Goal: Task Accomplishment & Management: Manage account settings

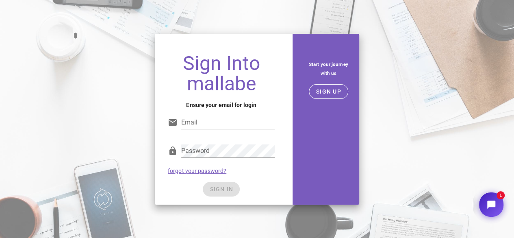
type input "[EMAIL_ADDRESS][DOMAIN_NAME]"
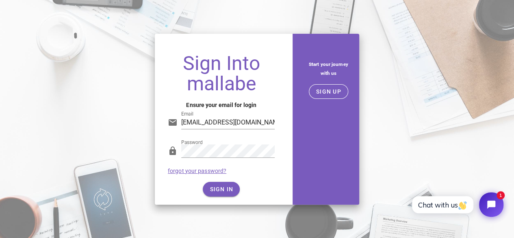
click at [252, 169] on div "Password forgot your password?" at bounding box center [221, 159] width 117 height 42
click at [229, 192] on span "SIGN IN" at bounding box center [221, 189] width 24 height 7
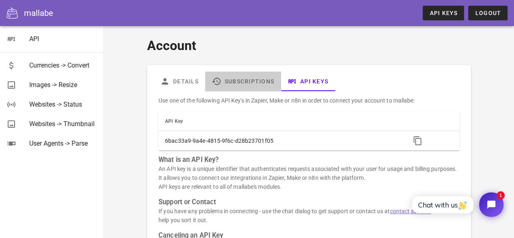
click at [243, 84] on link "Subscriptions" at bounding box center [243, 82] width 76 height 20
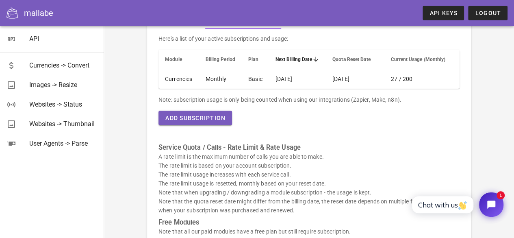
scroll to position [63, 0]
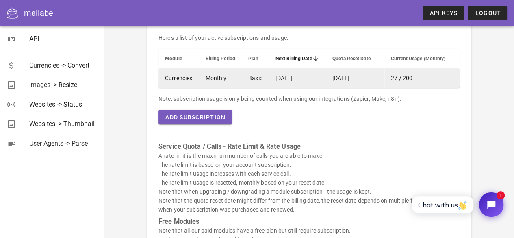
click at [294, 76] on td "[DATE]" at bounding box center [297, 78] width 57 height 20
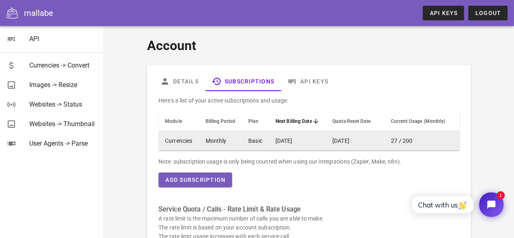
scroll to position [0, 0]
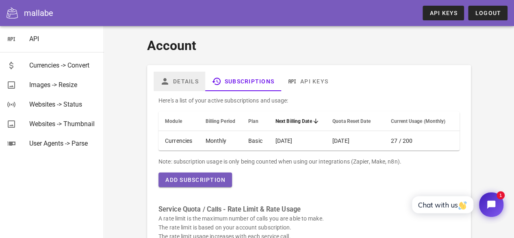
click at [198, 83] on link "Details" at bounding box center [180, 82] width 52 height 20
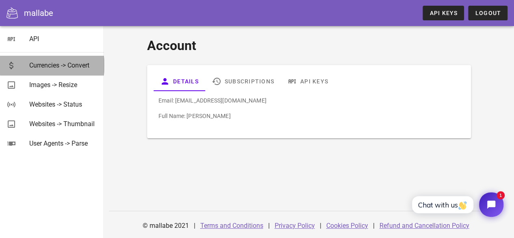
click at [55, 71] on div "Currencies -> Convert" at bounding box center [63, 64] width 68 height 17
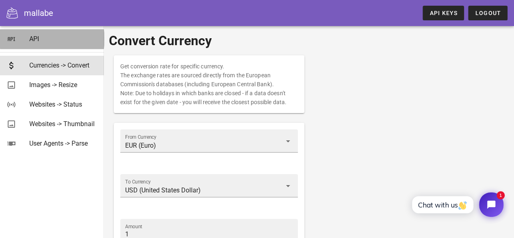
click at [64, 40] on div "API" at bounding box center [63, 39] width 68 height 8
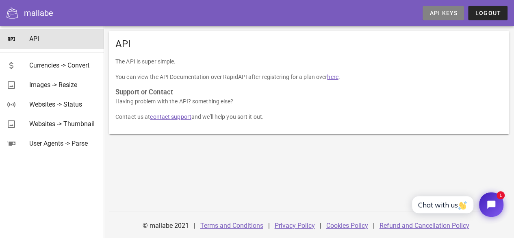
click at [428, 12] on link "API Keys" at bounding box center [443, 13] width 41 height 15
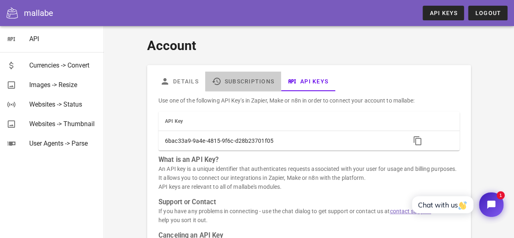
click at [243, 85] on link "Subscriptions" at bounding box center [243, 82] width 76 height 20
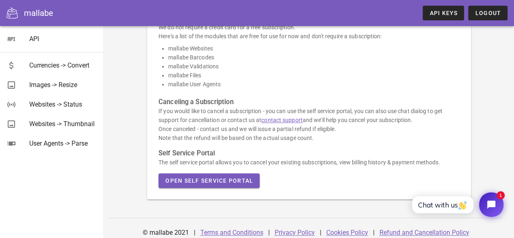
scroll to position [275, 0]
click at [228, 179] on span "Open Self Service Portal" at bounding box center [209, 180] width 88 height 7
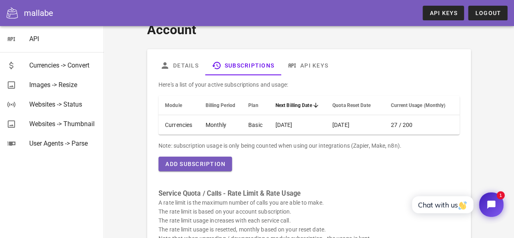
scroll to position [0, 0]
